Goal: Information Seeking & Learning: Check status

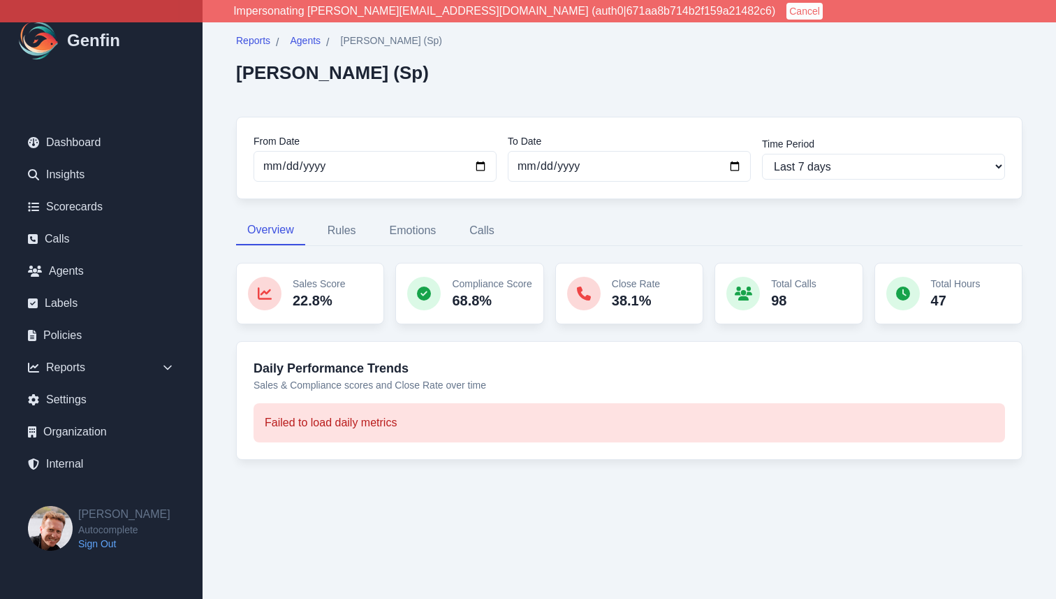
click at [228, 265] on div "Reports / Agents / Jose Gomez (Sp) Jose Gomez (Sp) From Date 2025-09-13 To Date…" at bounding box center [629, 255] width 820 height 476
click at [225, 216] on div "Reports / Agents / Jaysen Easa Jaysen Easa From Date 2025-09-13 To Date 2025-09…" at bounding box center [629, 255] width 820 height 476
click at [222, 167] on div "Reports / Agents / Jaysen Easa Jaysen Easa From Date 2025-09-13 To Date 2025-09…" at bounding box center [629, 255] width 820 height 476
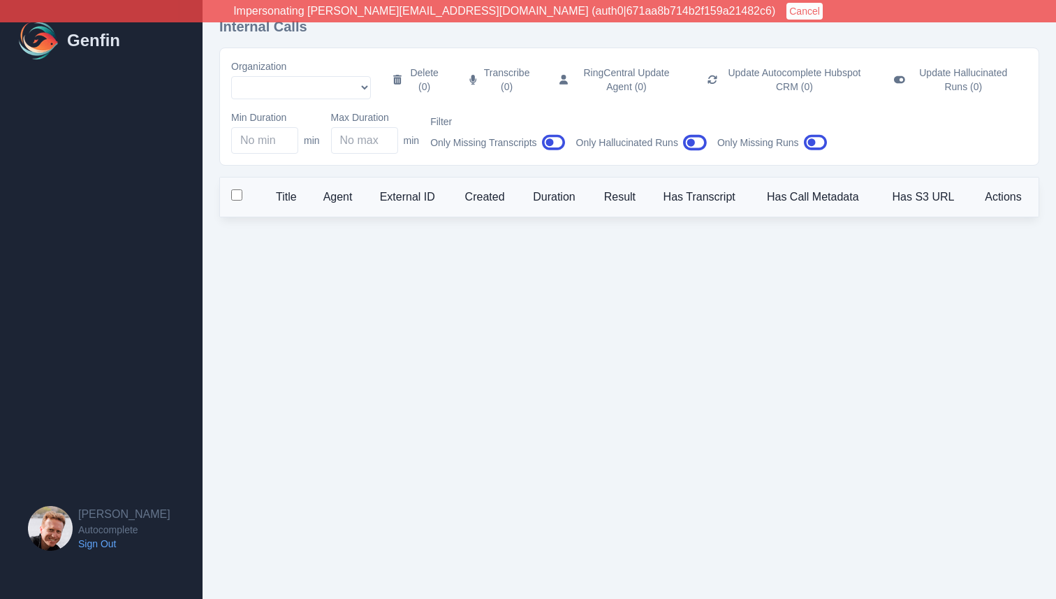
select select "51"
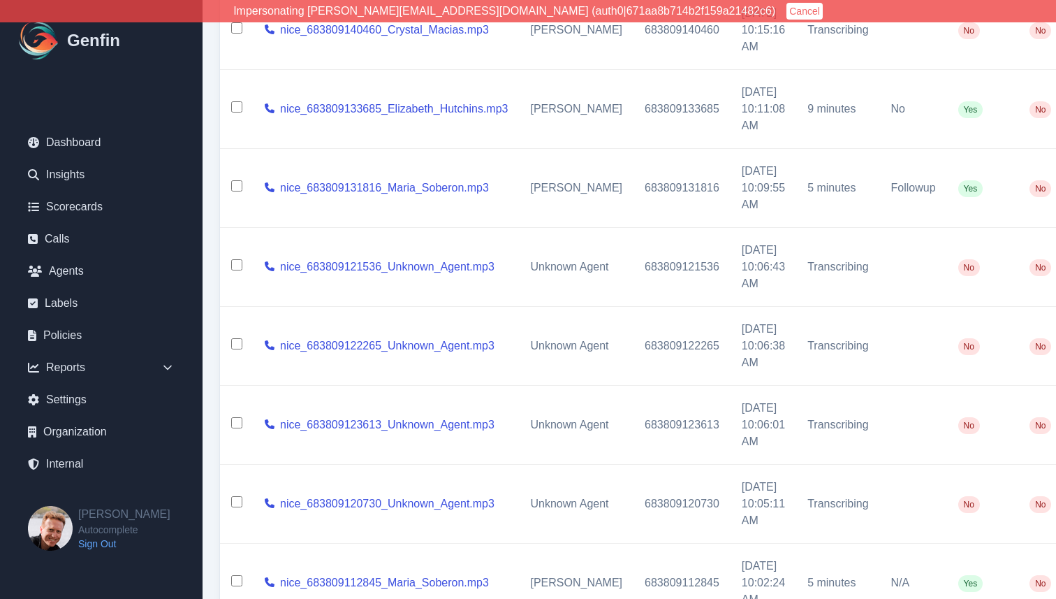
scroll to position [538, 0]
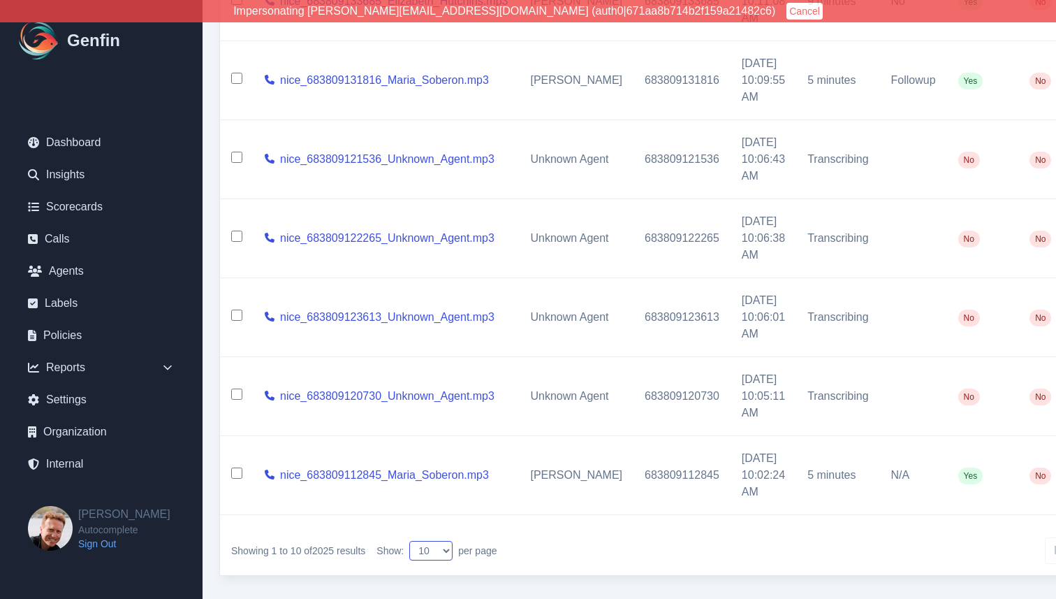
click at [436, 548] on select "10 25 50 100 200" at bounding box center [430, 551] width 43 height 20
select select "50"
click at [412, 541] on select "10 25 50 100 200" at bounding box center [430, 551] width 43 height 20
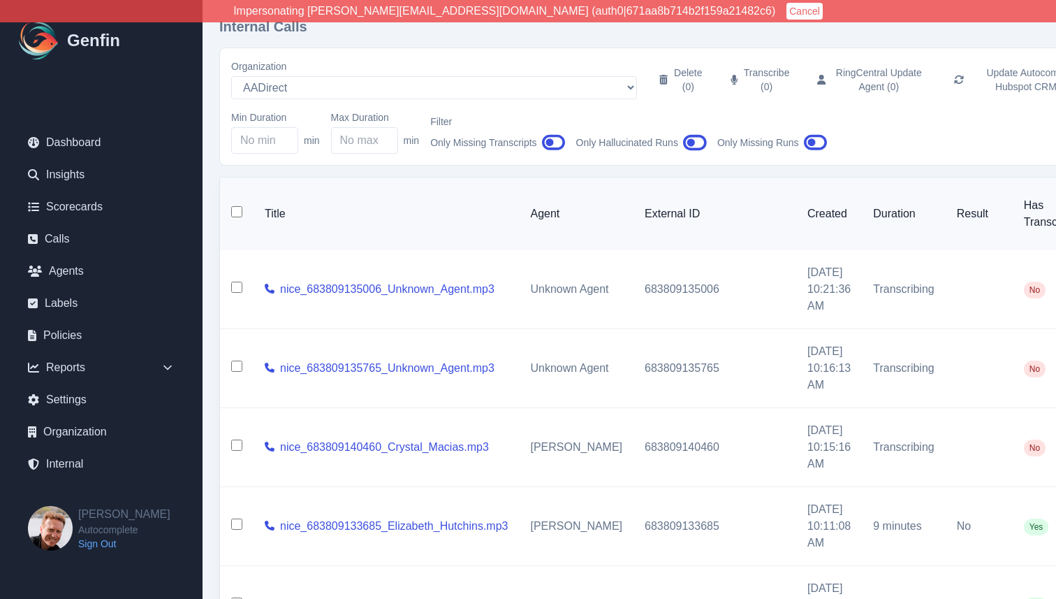
click at [557, 143] on icon "button" at bounding box center [554, 142] width 24 height 21
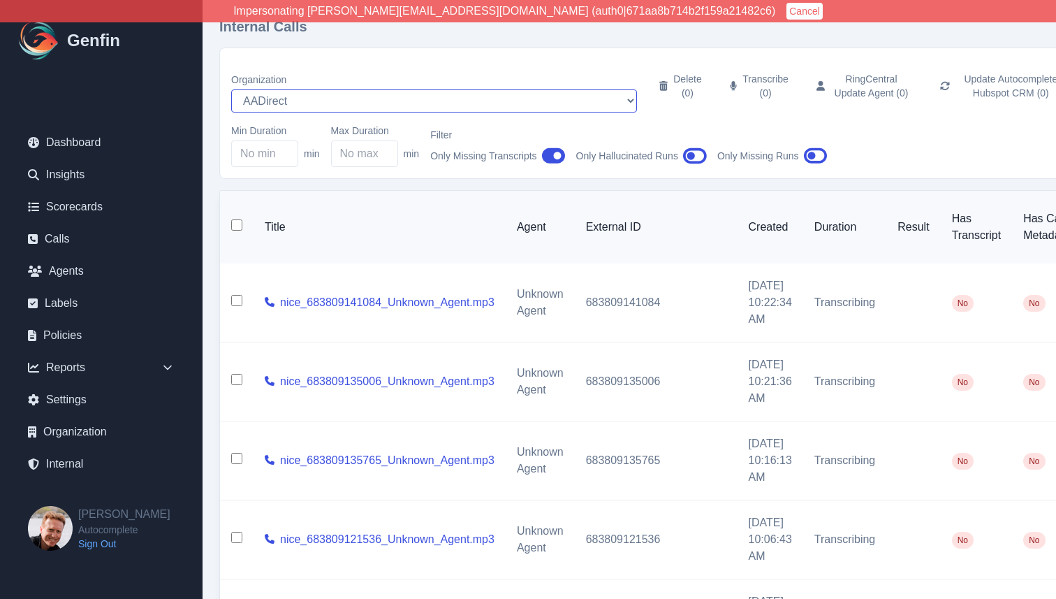
click at [388, 89] on select "AADirect Aainsco.com Aainsco.com Aainsco.com alec+america@system2.fitness alec+…" at bounding box center [434, 100] width 406 height 23
click at [231, 89] on select "AADirect Aainsco.com Aainsco.com Aainsco.com alec+america@system2.fitness alec+…" at bounding box center [434, 100] width 406 height 23
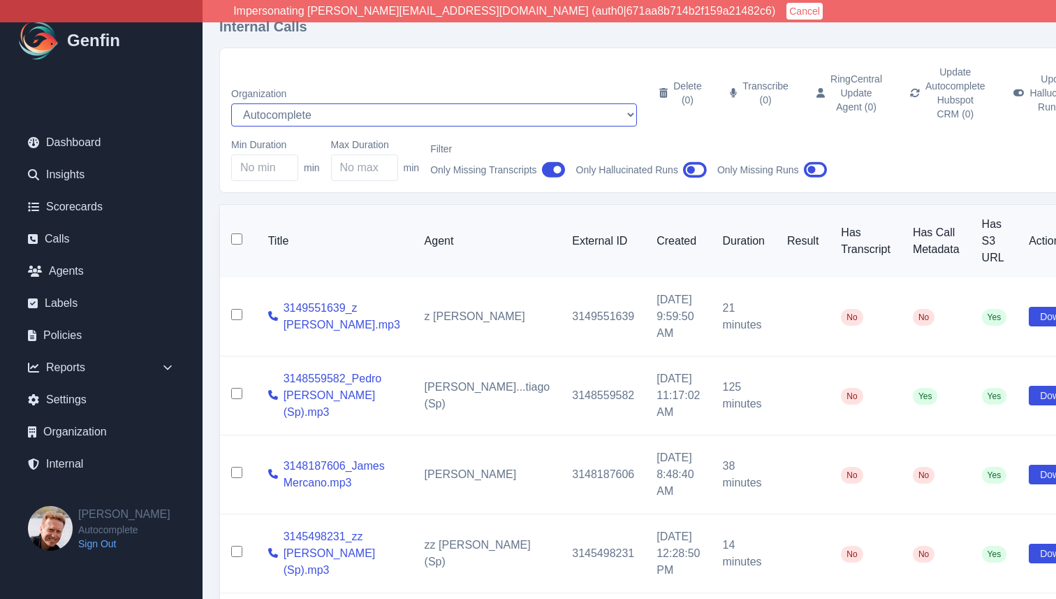
click at [387, 103] on select "AADirect Aainsco.com Aainsco.com Aainsco.com alec+america@system2.fitness alec+…" at bounding box center [434, 114] width 406 height 23
select select "51"
click at [231, 103] on select "AADirect Aainsco.com Aainsco.com Aainsco.com alec+america@system2.fitness alec+…" at bounding box center [434, 114] width 406 height 23
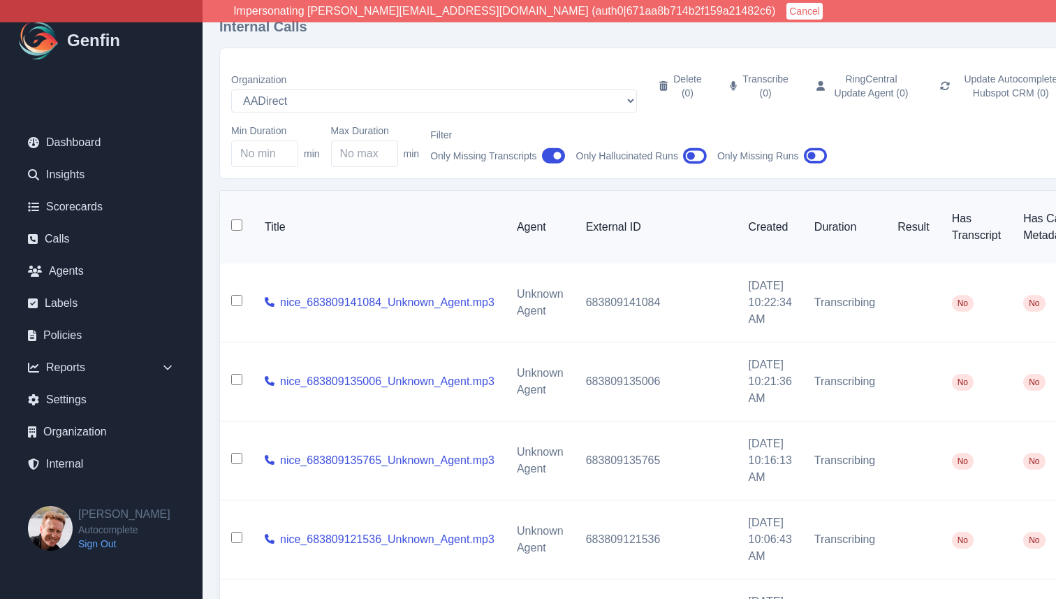
click at [556, 133] on div "Filter Only Missing Transcripts" at bounding box center [497, 147] width 134 height 39
click at [555, 148] on icon "button" at bounding box center [554, 156] width 24 height 16
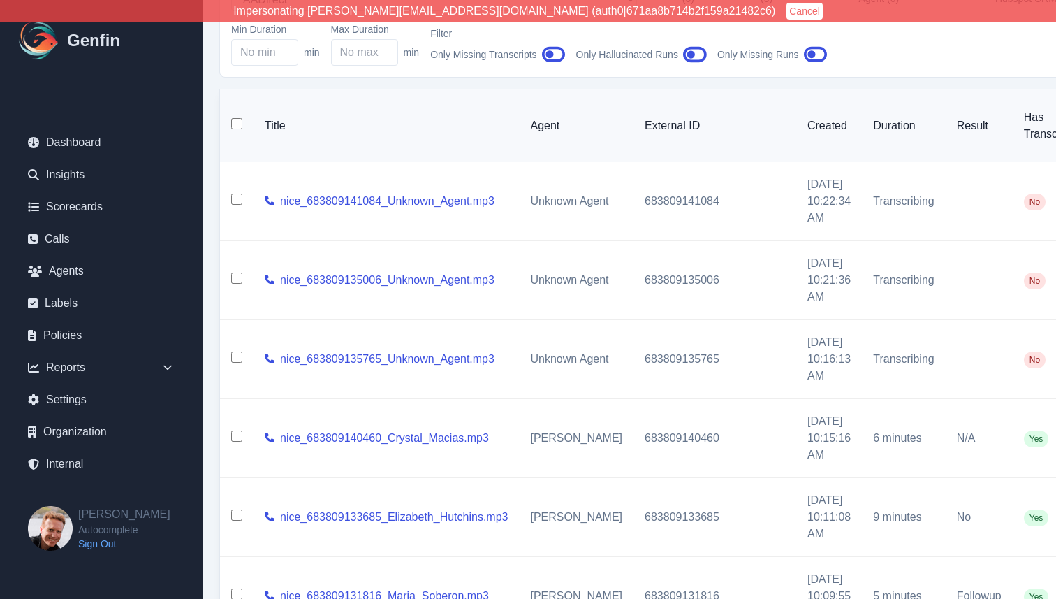
scroll to position [85, 0]
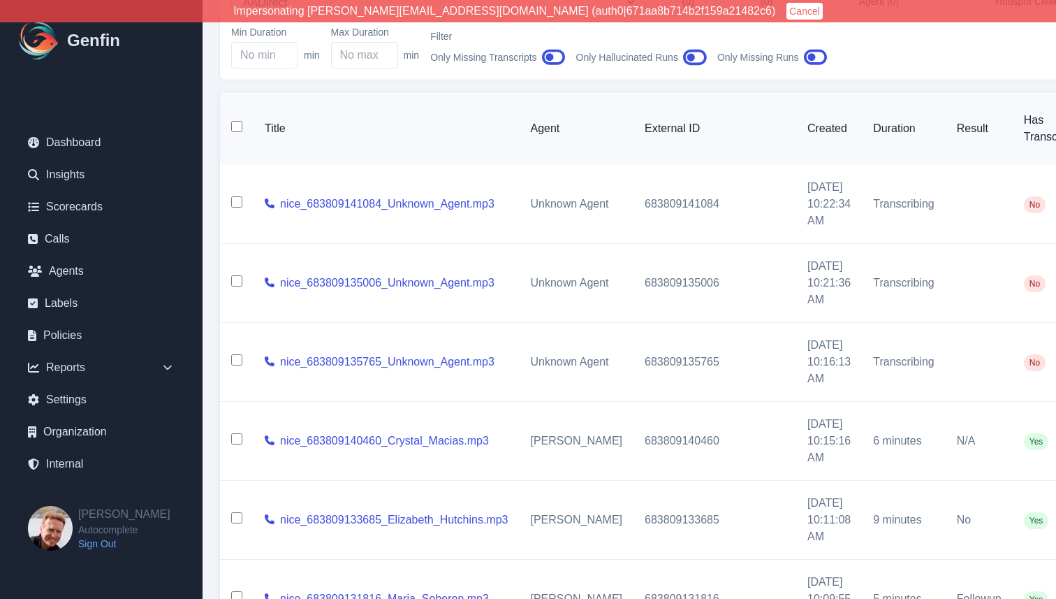
click at [549, 59] on icon "button" at bounding box center [554, 58] width 24 height 16
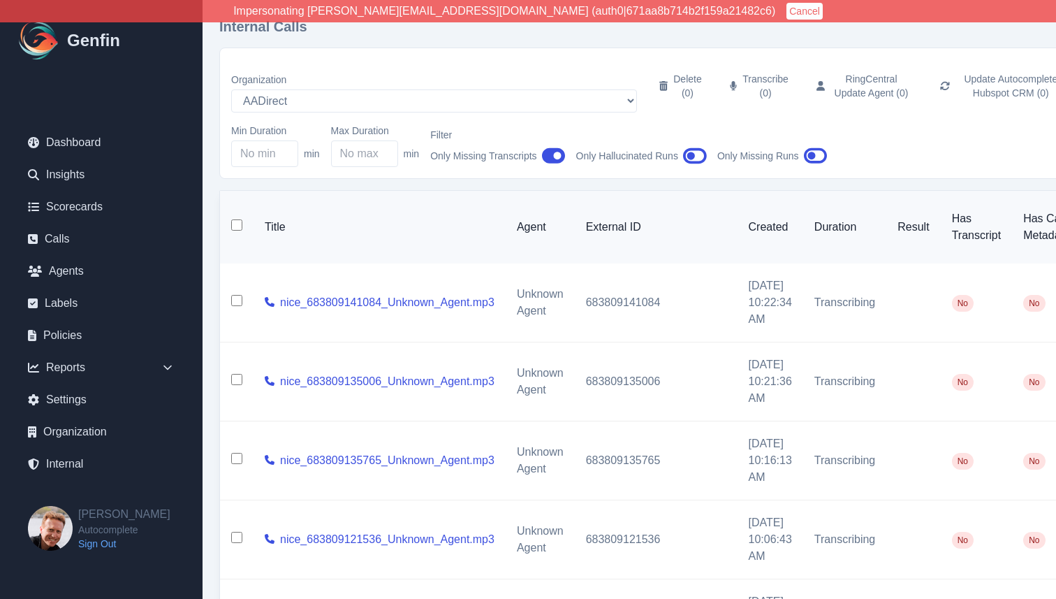
scroll to position [3696, 0]
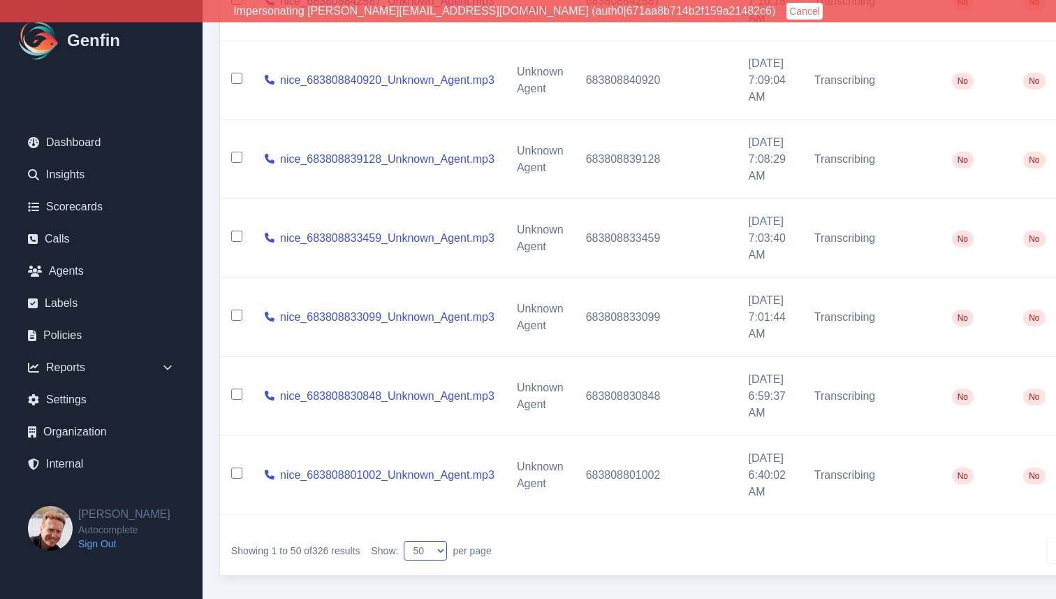
click at [423, 541] on select "10 25 50 100 200" at bounding box center [425, 551] width 43 height 20
select select "100"
click at [407, 541] on select "10 25 50 100 200" at bounding box center [425, 551] width 43 height 20
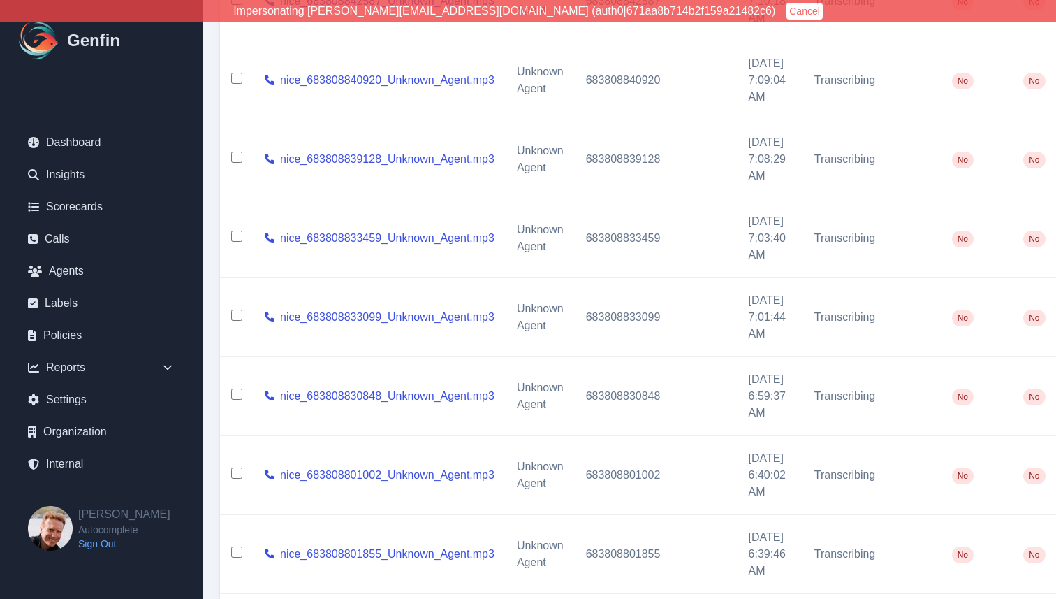
click at [216, 488] on div "Internal Calls Organization AADirect Aainsco.com Aainsco.com Aainsco.com alec+a…" at bounding box center [717, 430] width 1029 height 8252
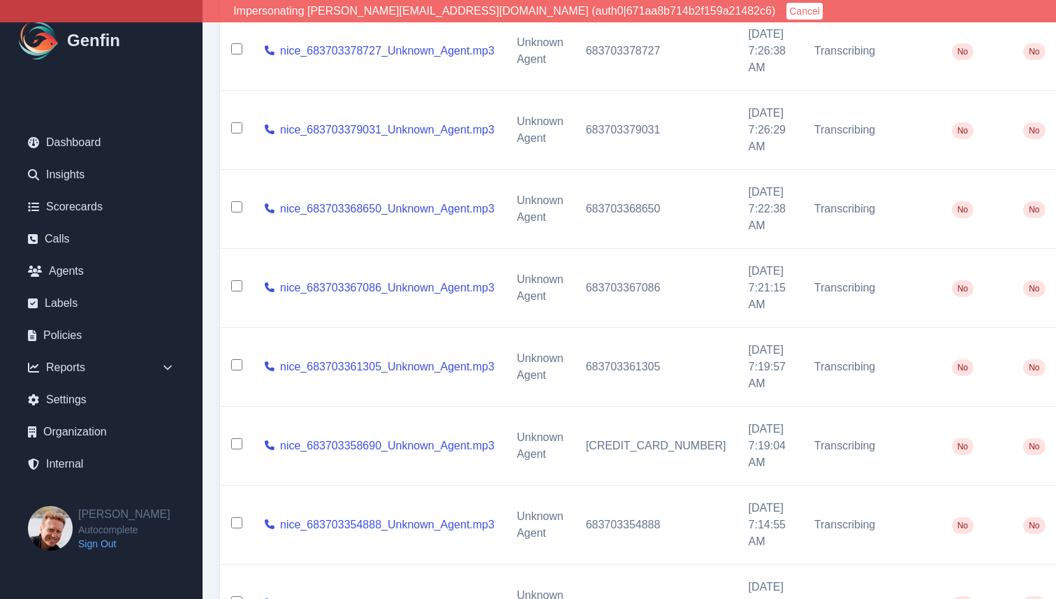
scroll to position [7643, 0]
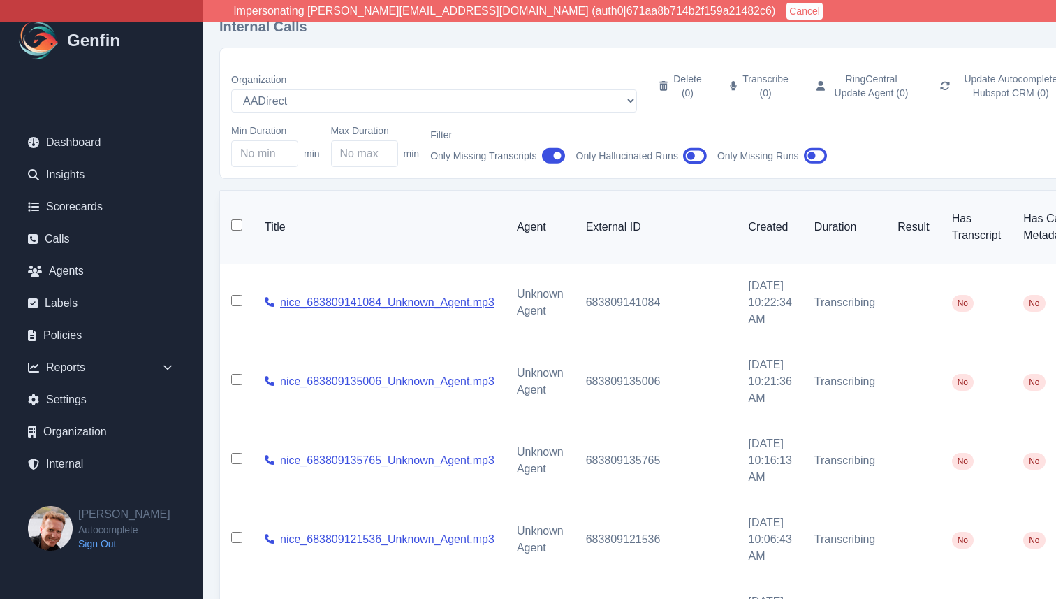
click at [338, 294] on link "nice_683809141084_Unknown_Agent.mp3" at bounding box center [387, 302] width 214 height 17
click at [390, 246] on th "Title" at bounding box center [380, 227] width 252 height 73
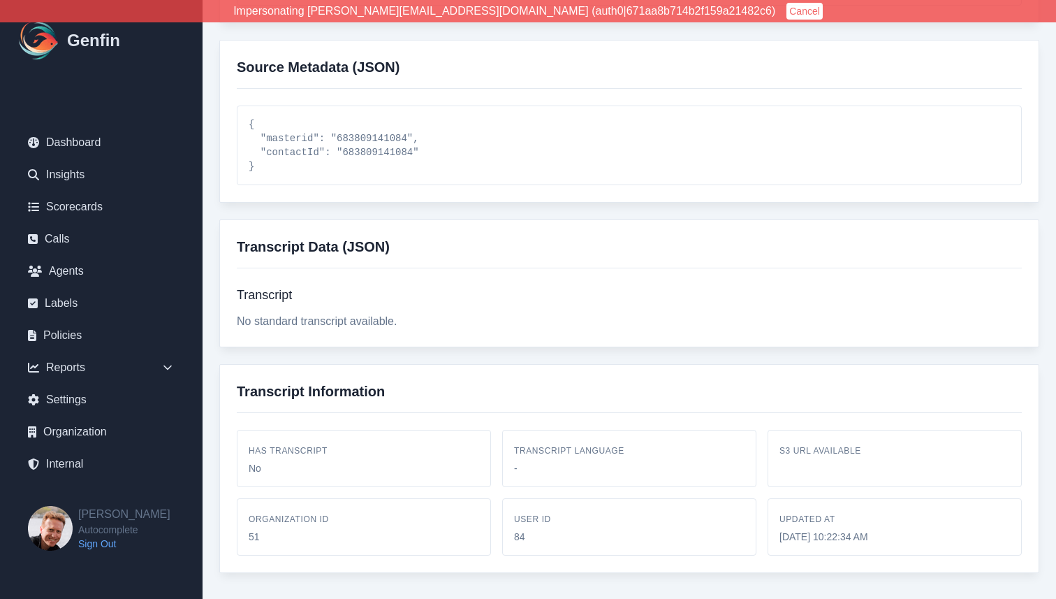
scroll to position [548, 0]
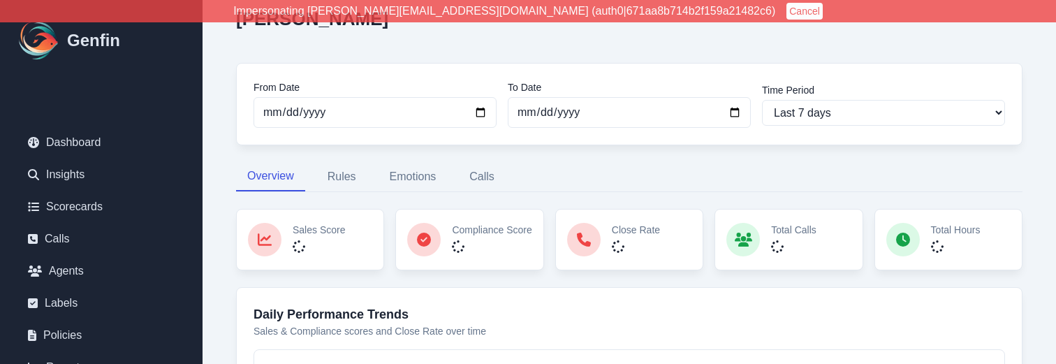
scroll to position [56, 0]
